Goal: Task Accomplishment & Management: Use online tool/utility

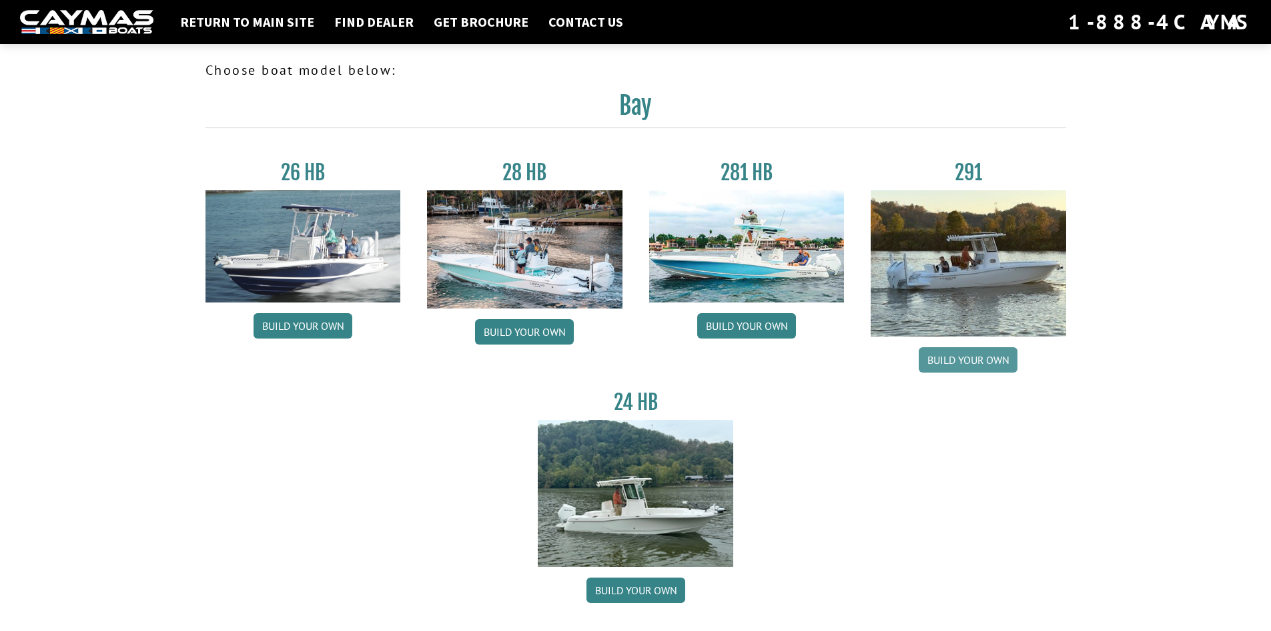
click at [959, 361] on link "Build your own" at bounding box center [968, 359] width 99 height 25
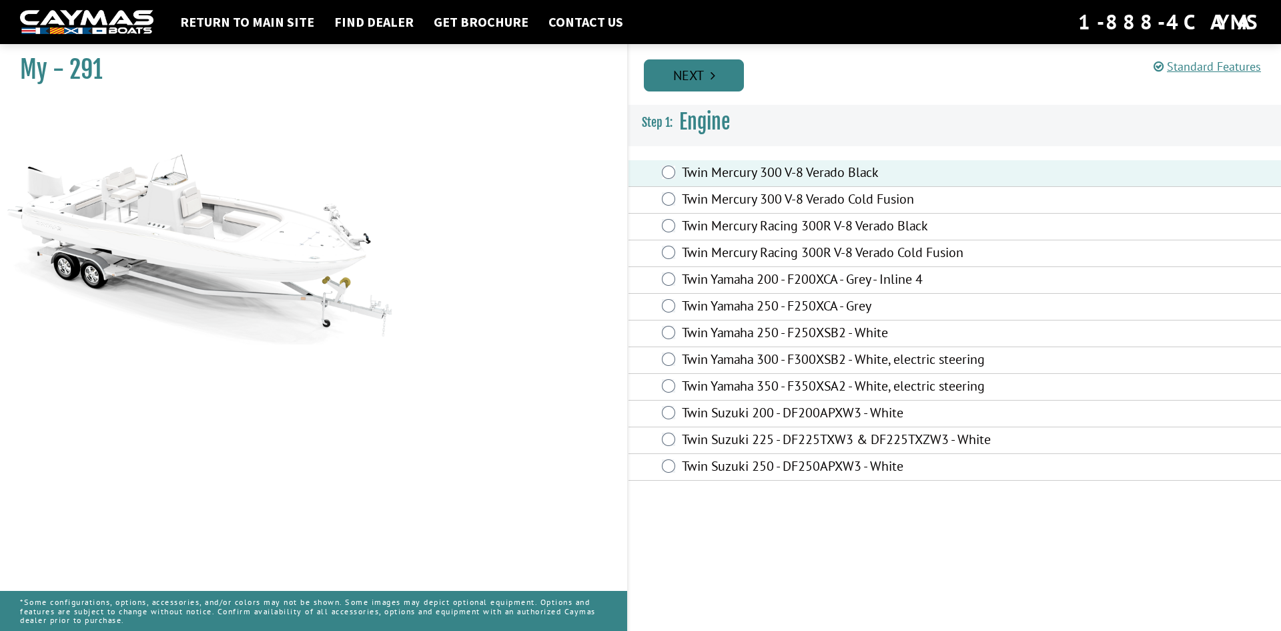
click at [691, 81] on link "Next" at bounding box center [694, 75] width 100 height 32
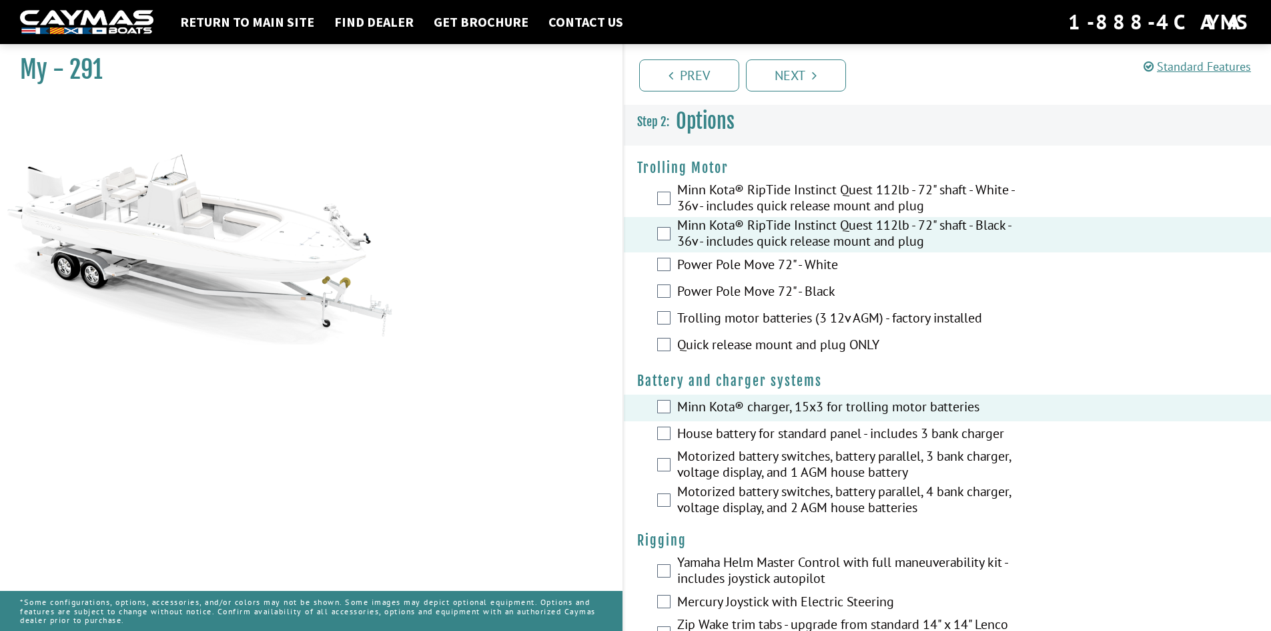
click at [653, 573] on div "Yamaha Helm Master Control with full maneuverability kit - includes joystick au…" at bounding box center [948, 571] width 648 height 35
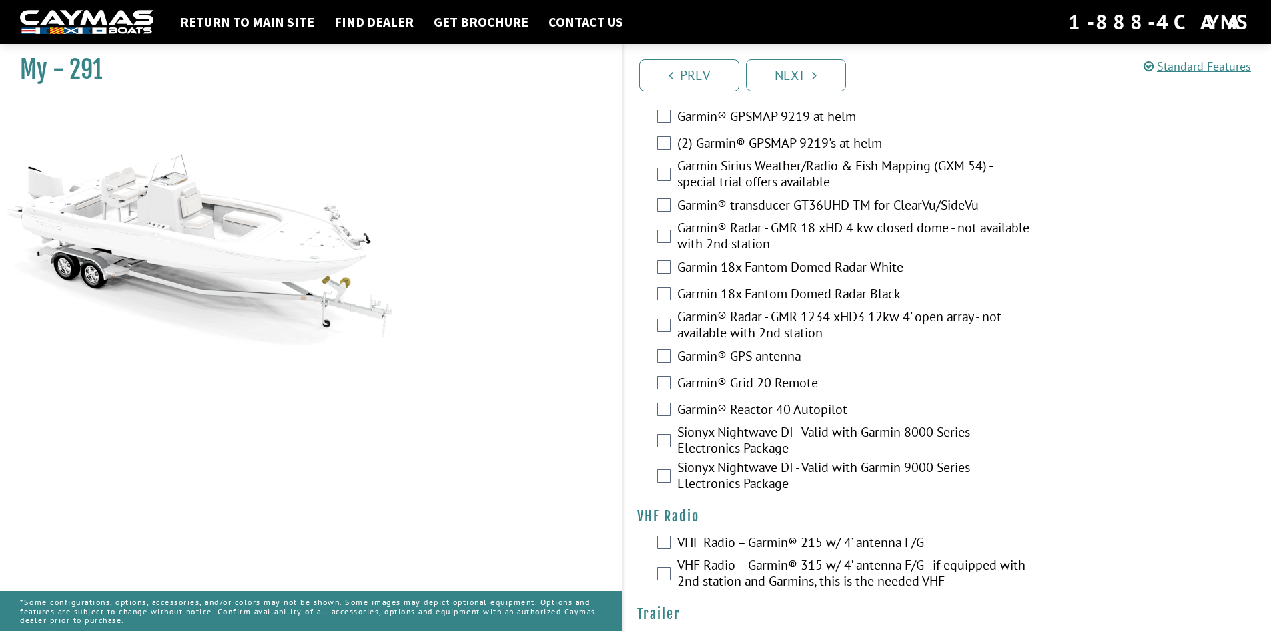
scroll to position [3393, 0]
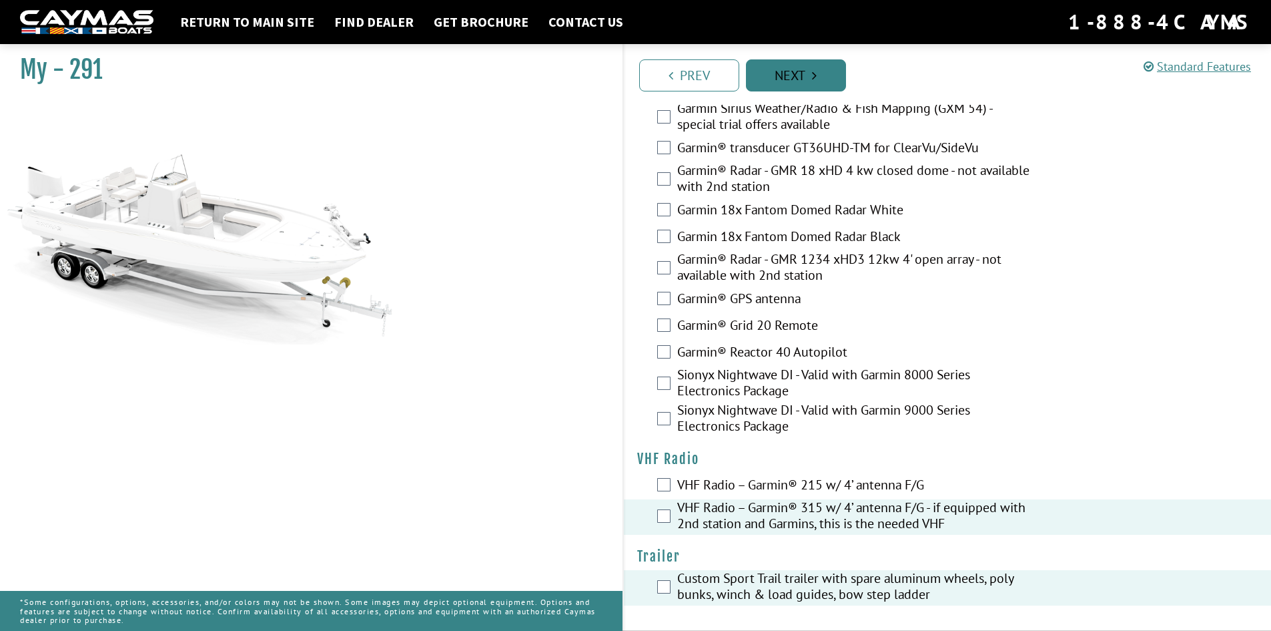
click at [802, 80] on link "Next" at bounding box center [796, 75] width 100 height 32
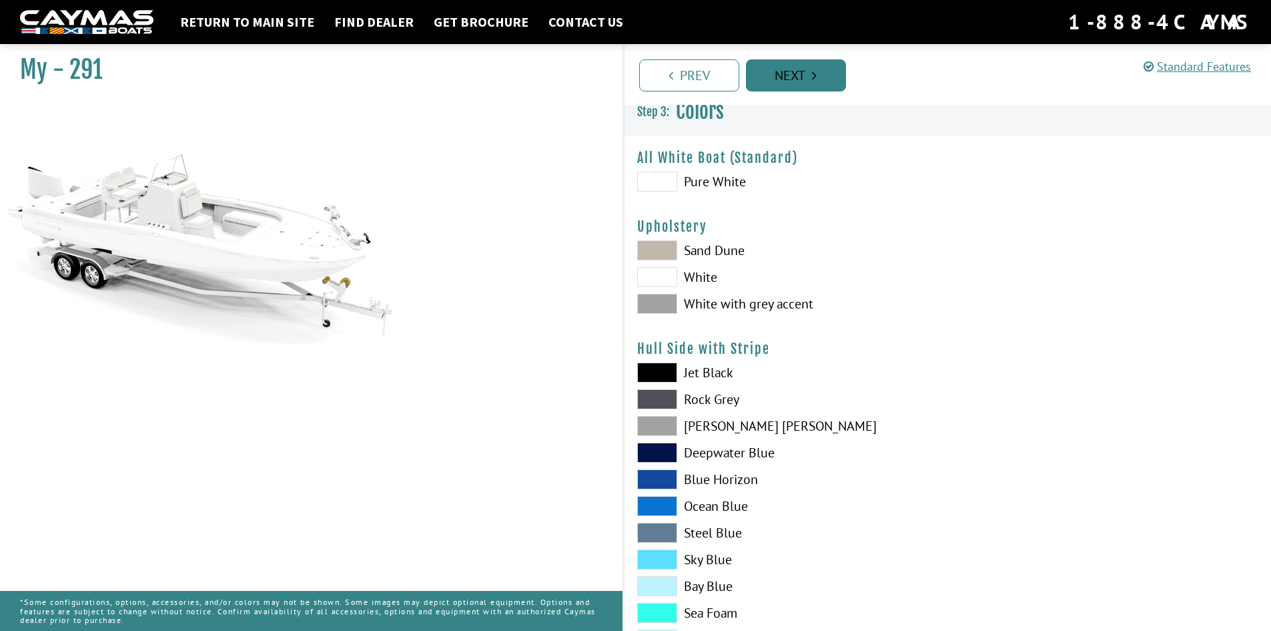
scroll to position [0, 0]
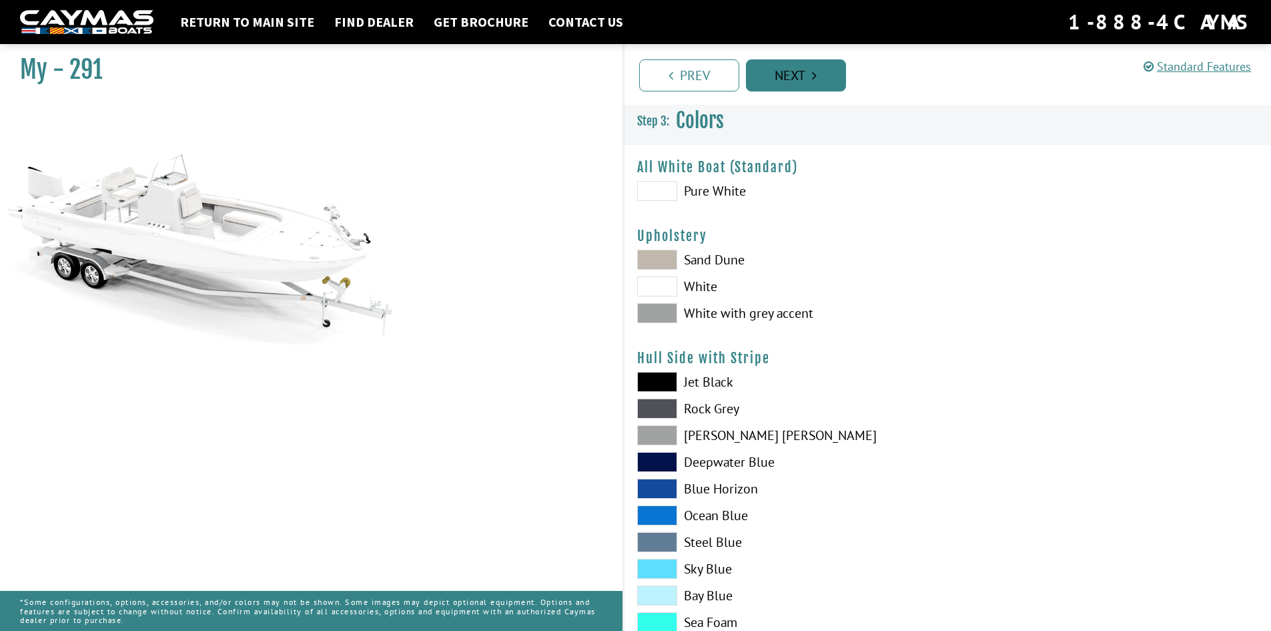
click at [805, 77] on link "Next" at bounding box center [796, 75] width 100 height 32
